Goal: Task Accomplishment & Management: Manage account settings

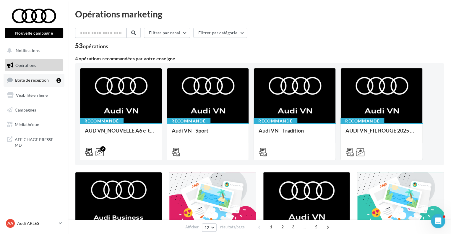
click at [40, 82] on span "Boîte de réception" at bounding box center [32, 79] width 34 height 5
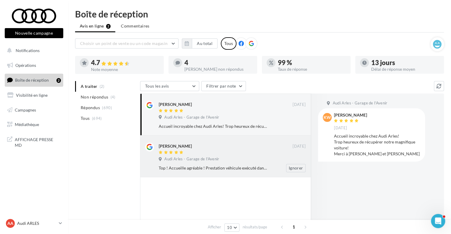
click at [232, 163] on div "Brendan LE DORZE 23 sept. Audi Arles - Garage de l'Avenir Top ! Accueille agréa…" at bounding box center [232, 158] width 147 height 30
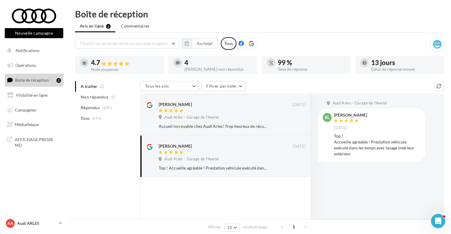
click at [39, 224] on p "Audi ARLES" at bounding box center [36, 223] width 39 height 6
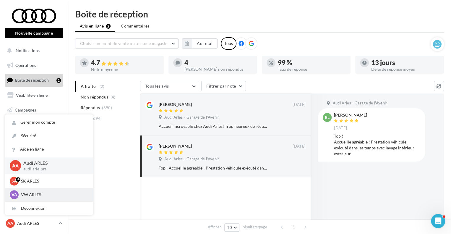
click at [30, 192] on p "VW ARLES" at bounding box center [53, 195] width 65 height 6
